Goal: Transaction & Acquisition: Purchase product/service

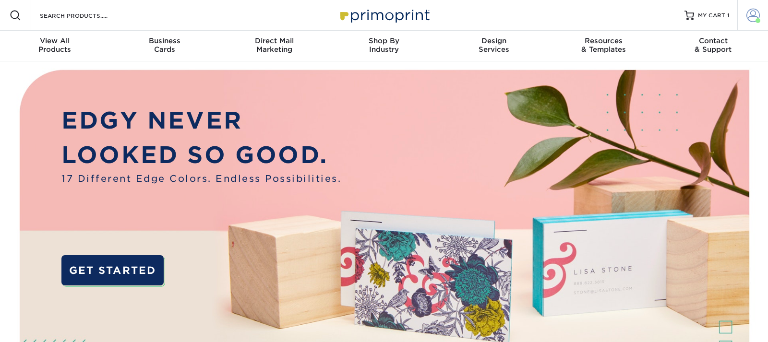
click at [753, 13] on span at bounding box center [752, 15] width 13 height 13
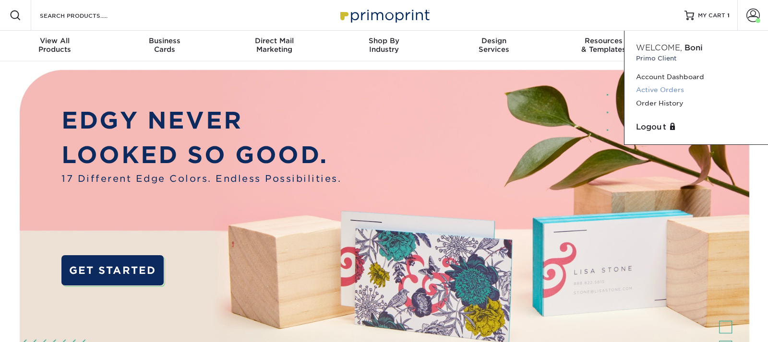
click at [655, 89] on link "Active Orders" at bounding box center [696, 90] width 120 height 13
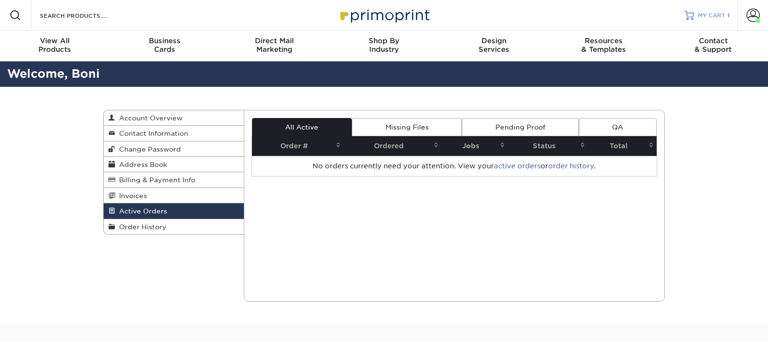
click at [707, 14] on span "MY CART" at bounding box center [711, 16] width 27 height 8
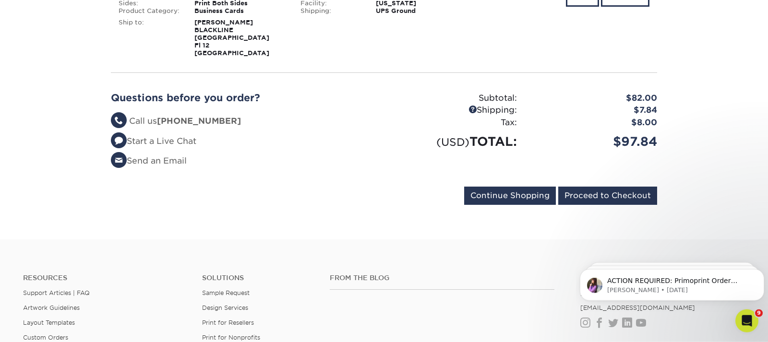
scroll to position [196, 0]
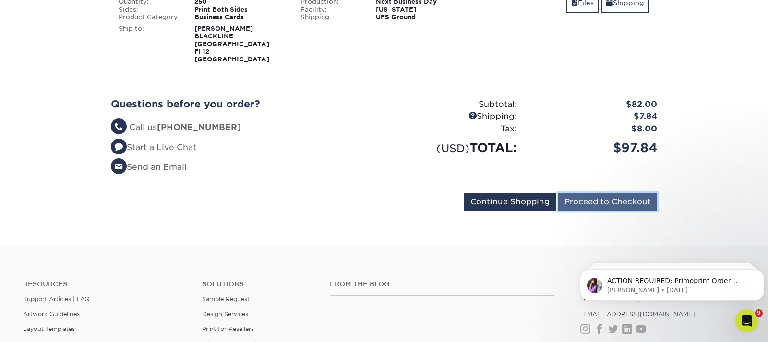
click at [602, 198] on input "Proceed to Checkout" at bounding box center [607, 202] width 99 height 18
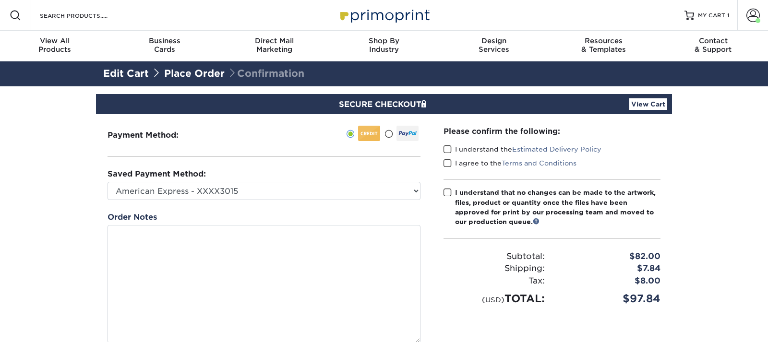
drag, startPoint x: 415, startPoint y: 250, endPoint x: 434, endPoint y: 340, distance: 92.6
click at [420, 340] on textarea at bounding box center [264, 284] width 313 height 118
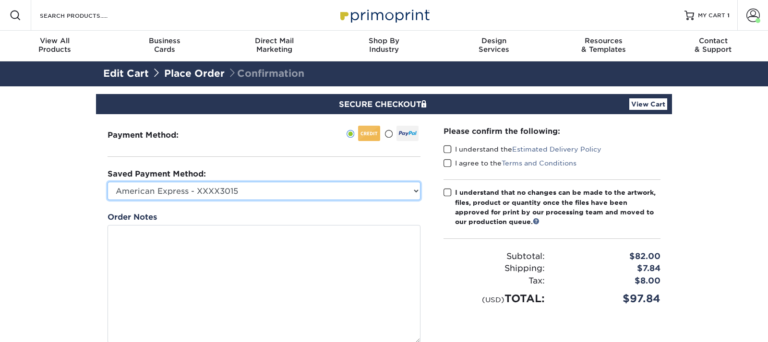
click at [108, 182] on select "American Express - XXXX3015 Visa - XXXX7148 Visa - XXXX1775 Visa - XXXX5541 New…" at bounding box center [264, 191] width 313 height 18
select select "75212"
click option "Visa - XXXX5541" at bounding box center [0, 0] width 0 height 0
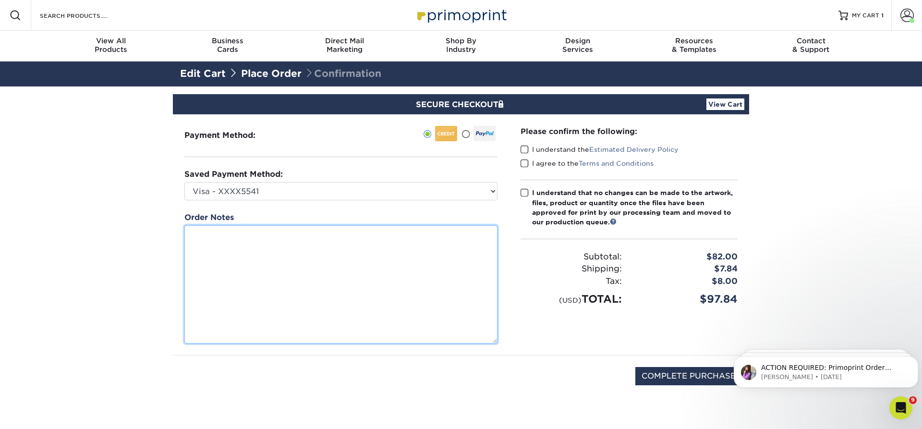
click at [273, 269] on textarea at bounding box center [340, 284] width 313 height 118
type textarea "/"
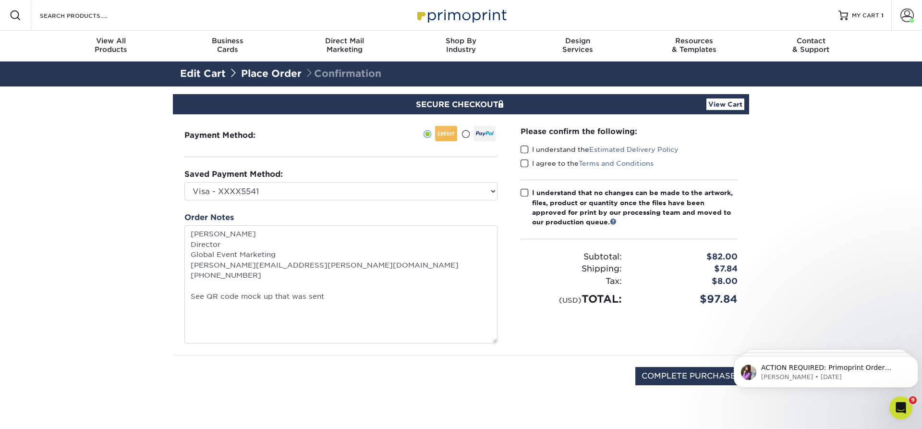
type textarea "Cindy Zwerner Director Global Event Marketing cindy.zwerner@blackline.com 80534…"
click at [525, 150] on span at bounding box center [524, 149] width 8 height 9
click at [0, 0] on input "I understand the Estimated Delivery Policy" at bounding box center [0, 0] width 0 height 0
click at [525, 163] on span at bounding box center [524, 163] width 8 height 9
click at [0, 0] on input "I agree to the Terms and Conditions" at bounding box center [0, 0] width 0 height 0
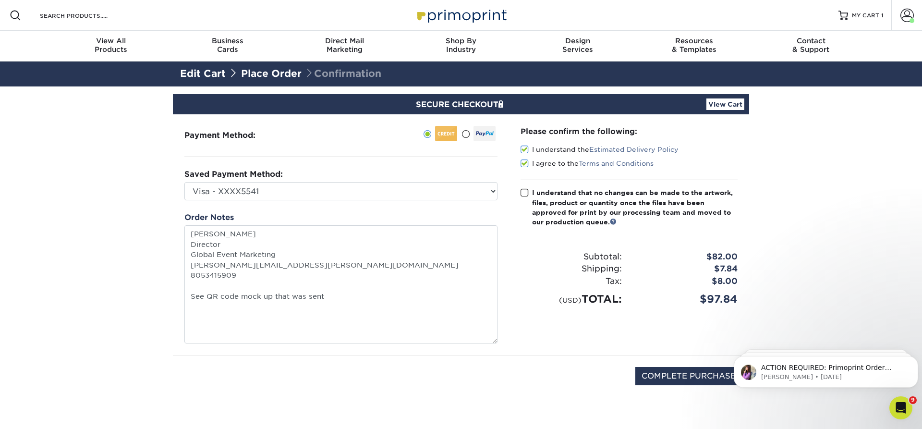
click at [525, 195] on span at bounding box center [524, 192] width 8 height 9
click at [0, 0] on input "I understand that no changes can be made to the artwork, files, product or quan…" at bounding box center [0, 0] width 0 height 0
click at [667, 342] on input "COMPLETE PURCHASE" at bounding box center [688, 376] width 107 height 18
type input "PROCESSING, PLEASE WAIT..."
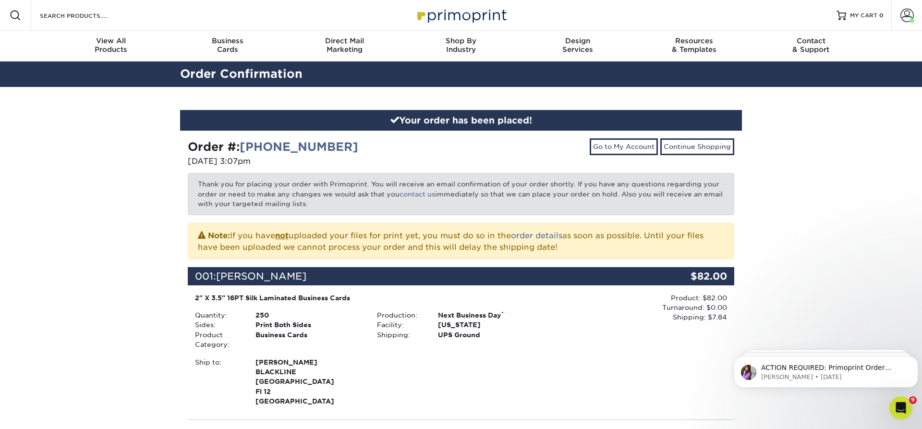
click at [14, 177] on div "Your order has been placed! Order #: [PHONE_NUMBER] [DATE] 3:07pm Go to My Acco…" at bounding box center [461, 336] width 922 height 498
